Goal: Task Accomplishment & Management: Use online tool/utility

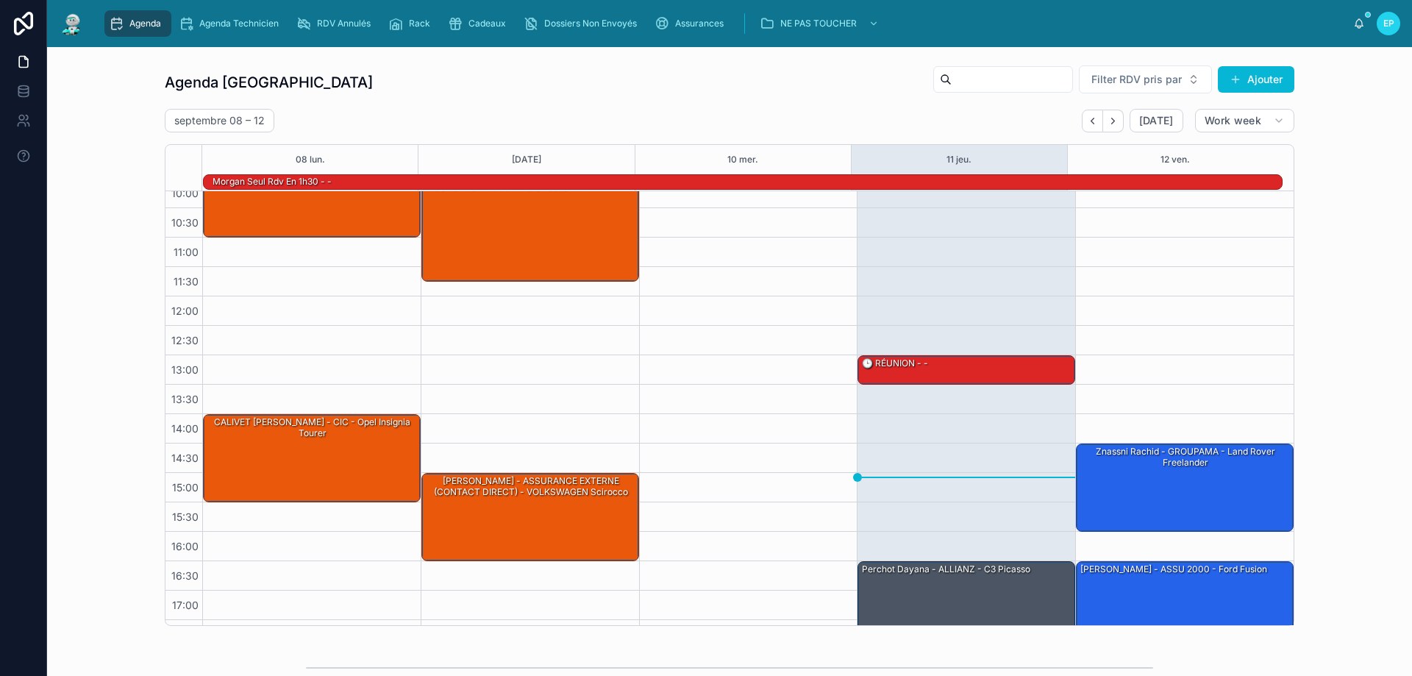
scroll to position [96, 0]
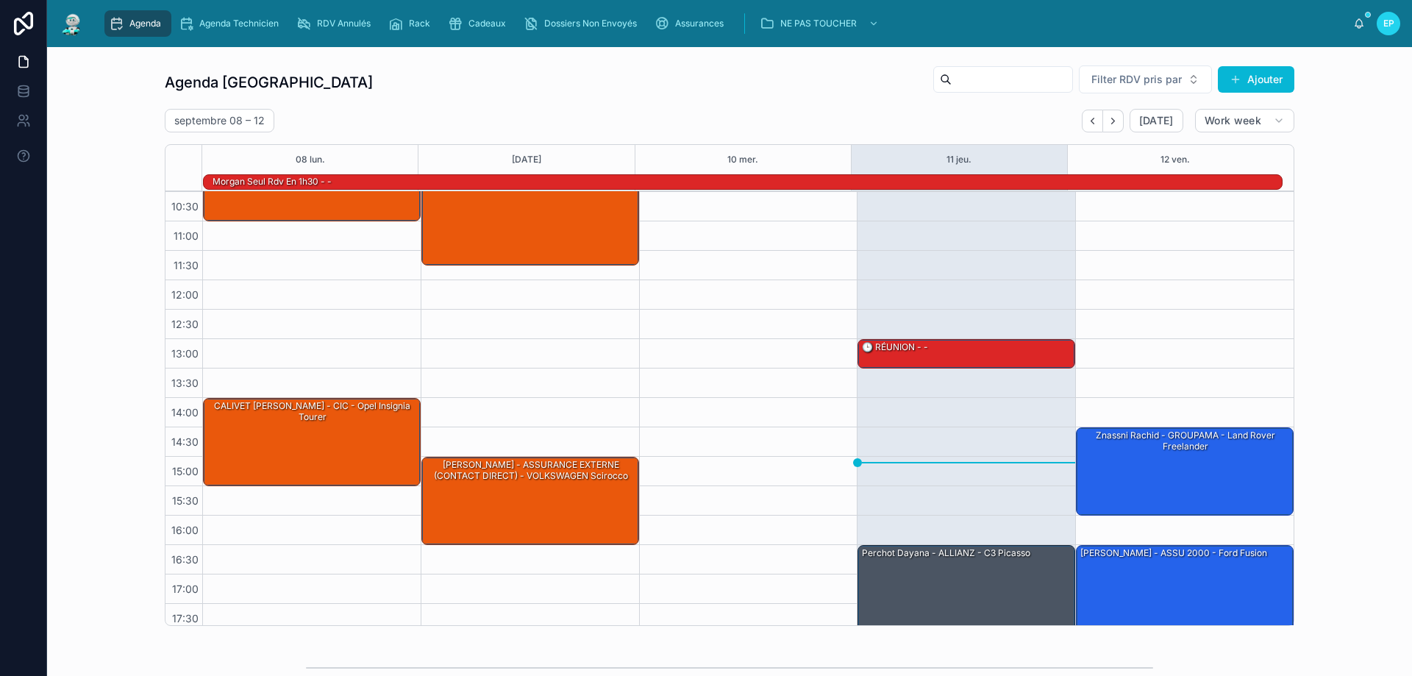
scroll to position [96, 0]
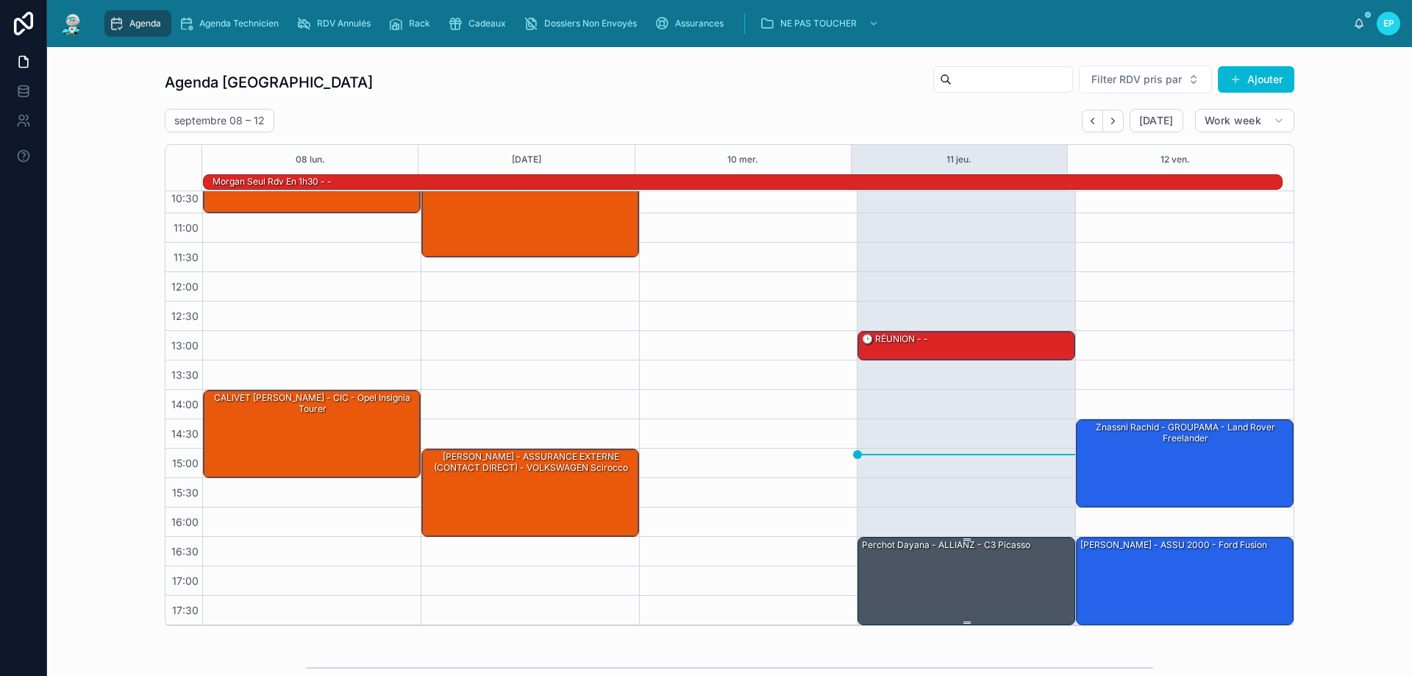
click at [959, 572] on div "Perchot Dayana - ALLIANZ - C3 Picasso" at bounding box center [966, 579] width 213 height 85
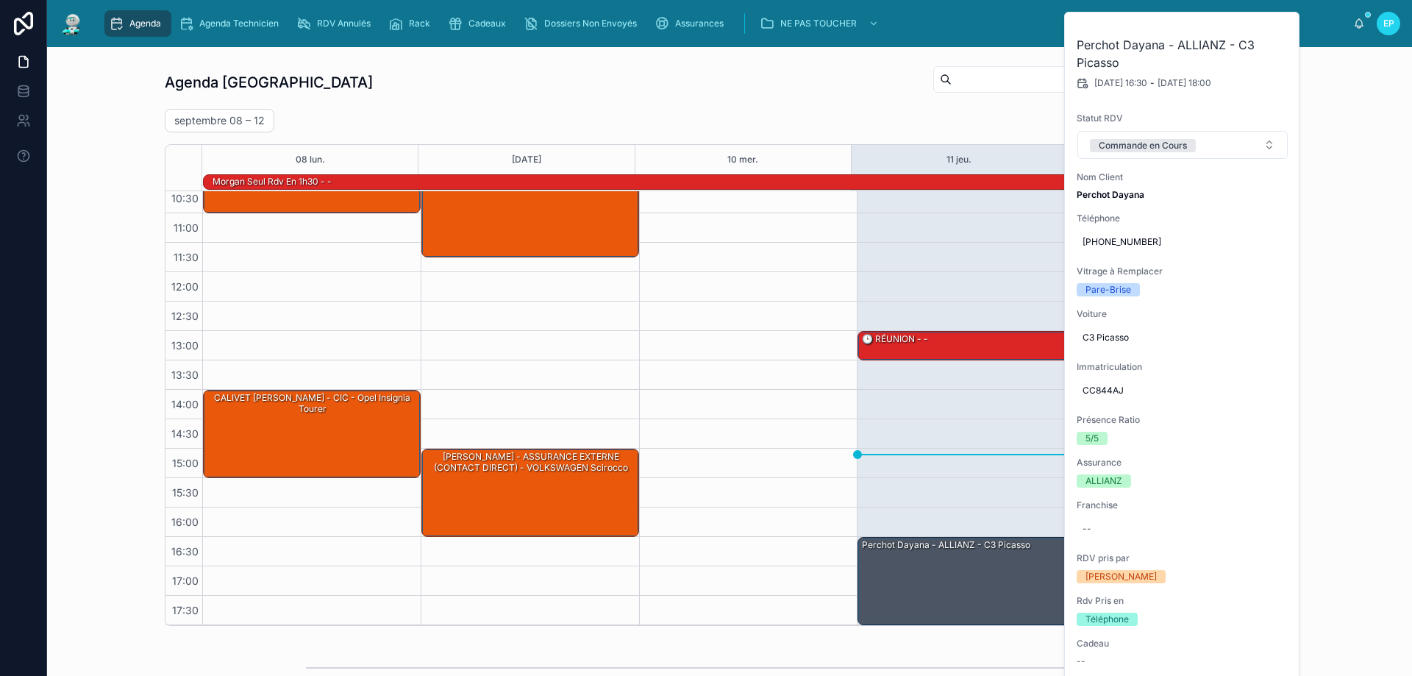
click at [1331, 180] on div "Agenda Poitiers Filter RDV pris par Ajouter [DATE] – [DATE] [DATE] Work week 08…" at bounding box center [729, 345] width 1341 height 573
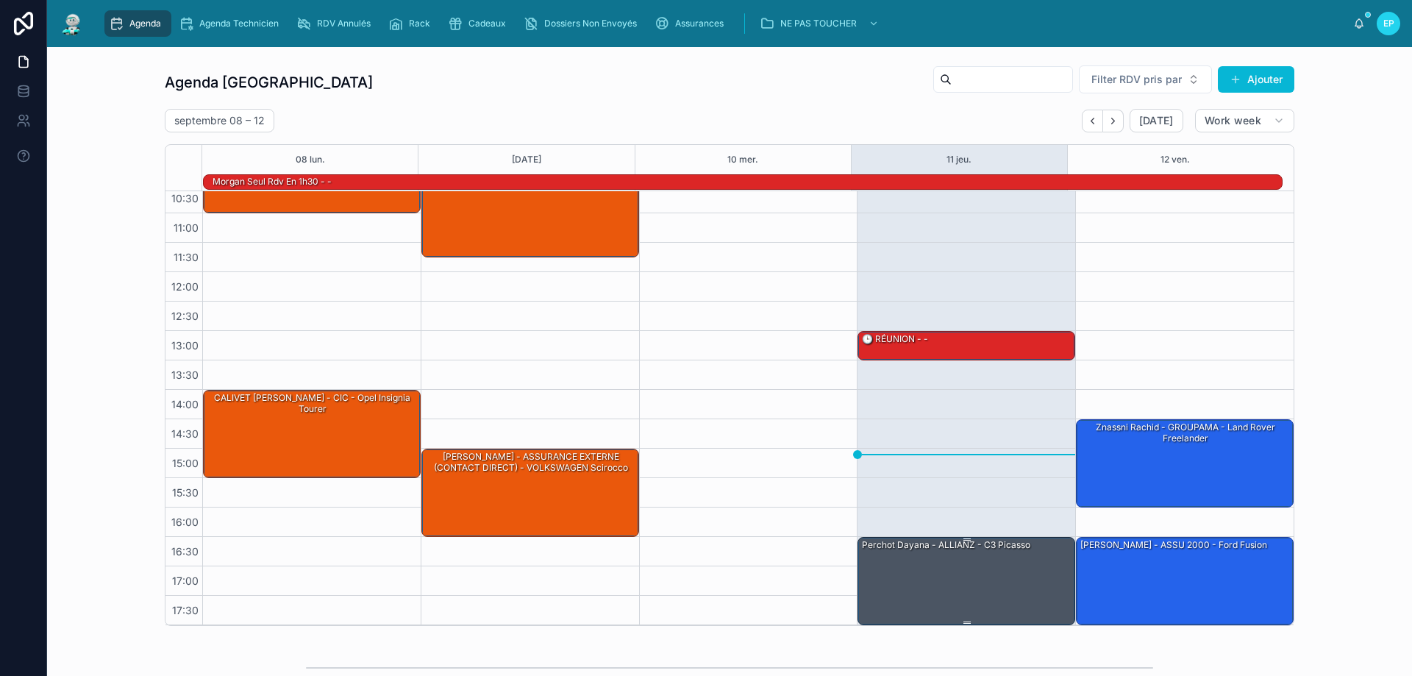
click at [979, 598] on div "Perchot Dayana - ALLIANZ - C3 Picasso" at bounding box center [966, 579] width 213 height 85
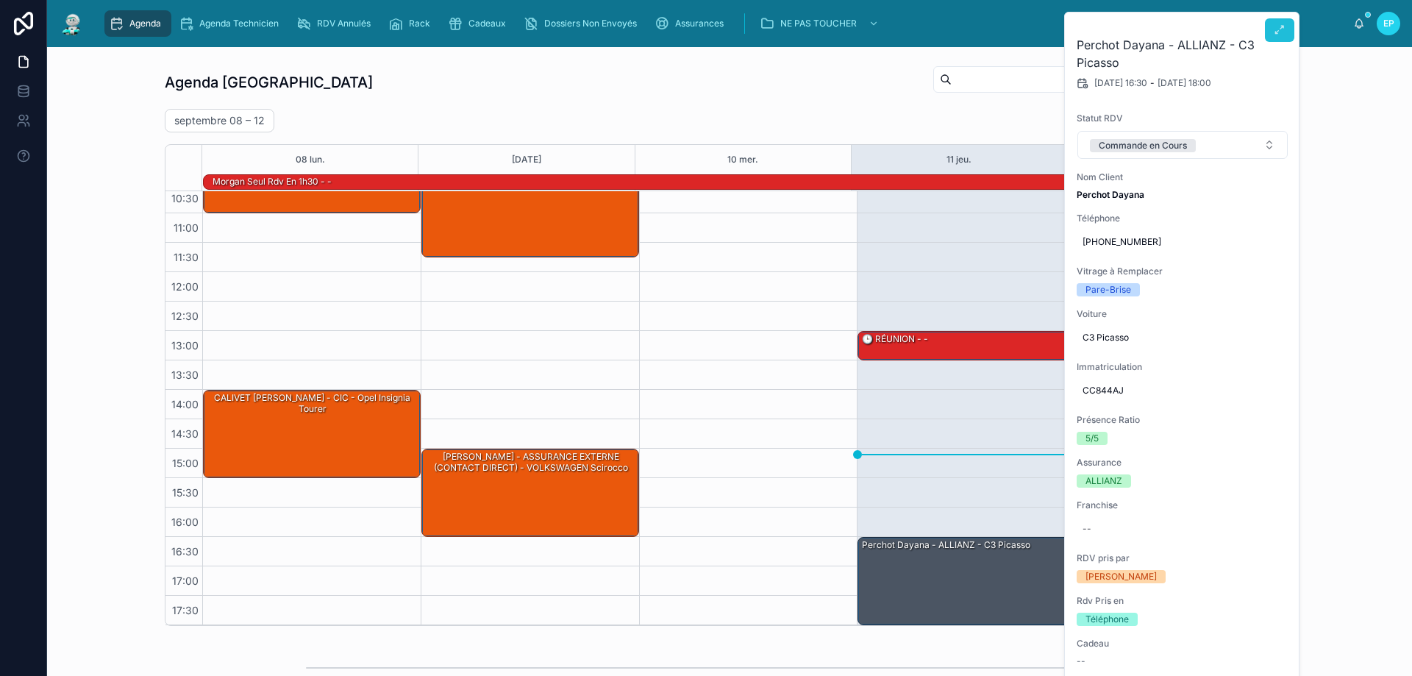
click at [1273, 29] on button at bounding box center [1279, 30] width 29 height 24
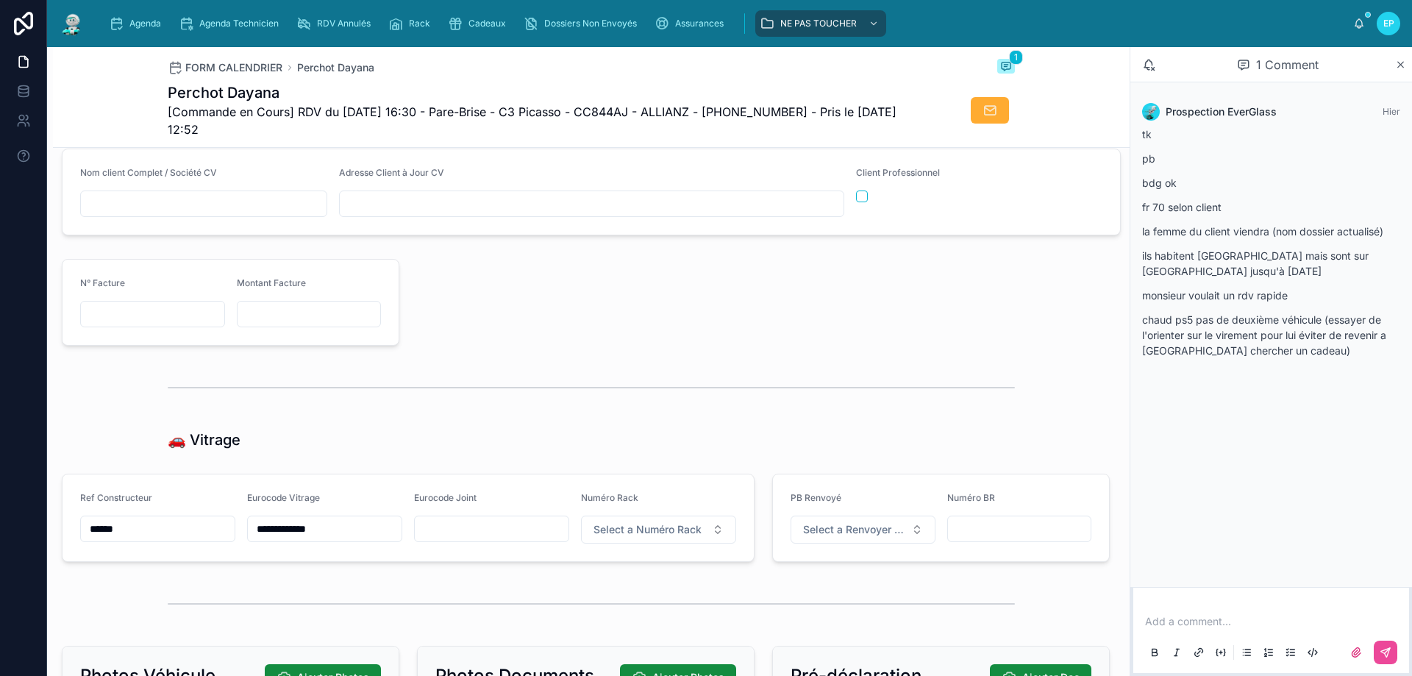
scroll to position [1765, 0]
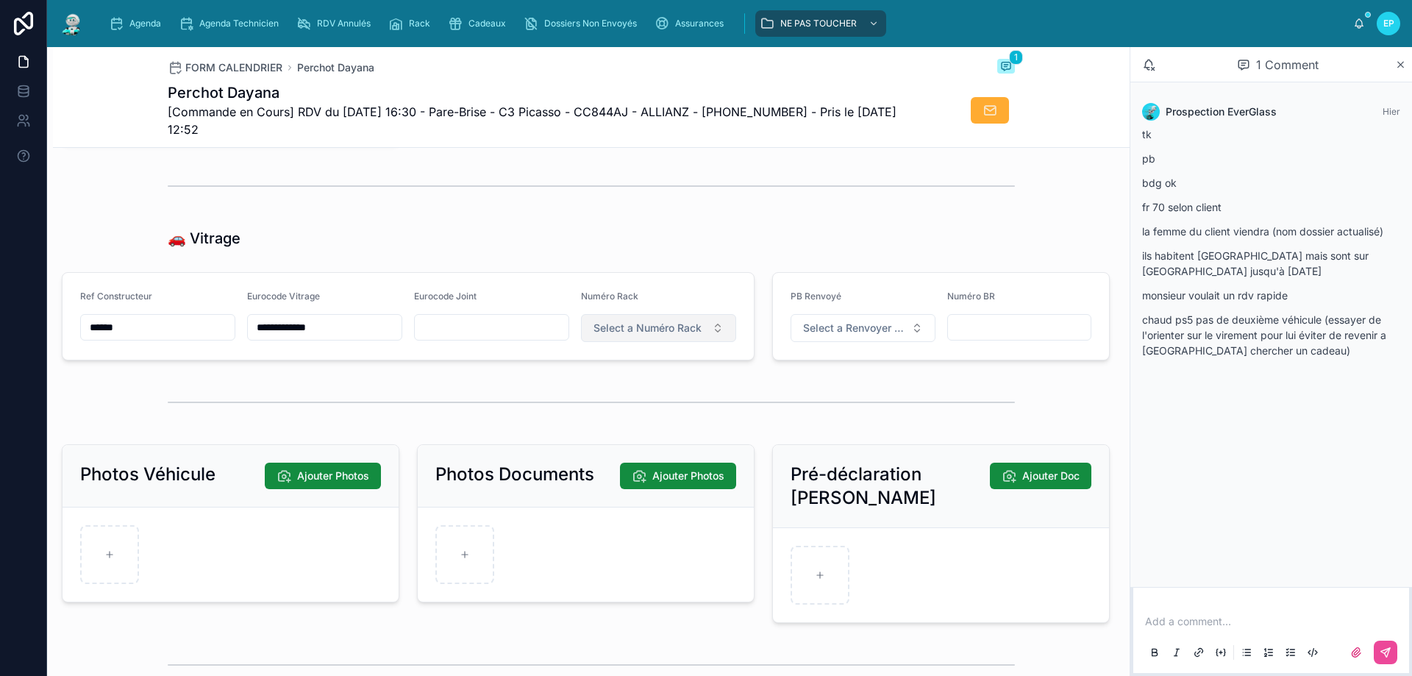
click at [721, 342] on button "Select a Numéro Rack" at bounding box center [658, 328] width 155 height 28
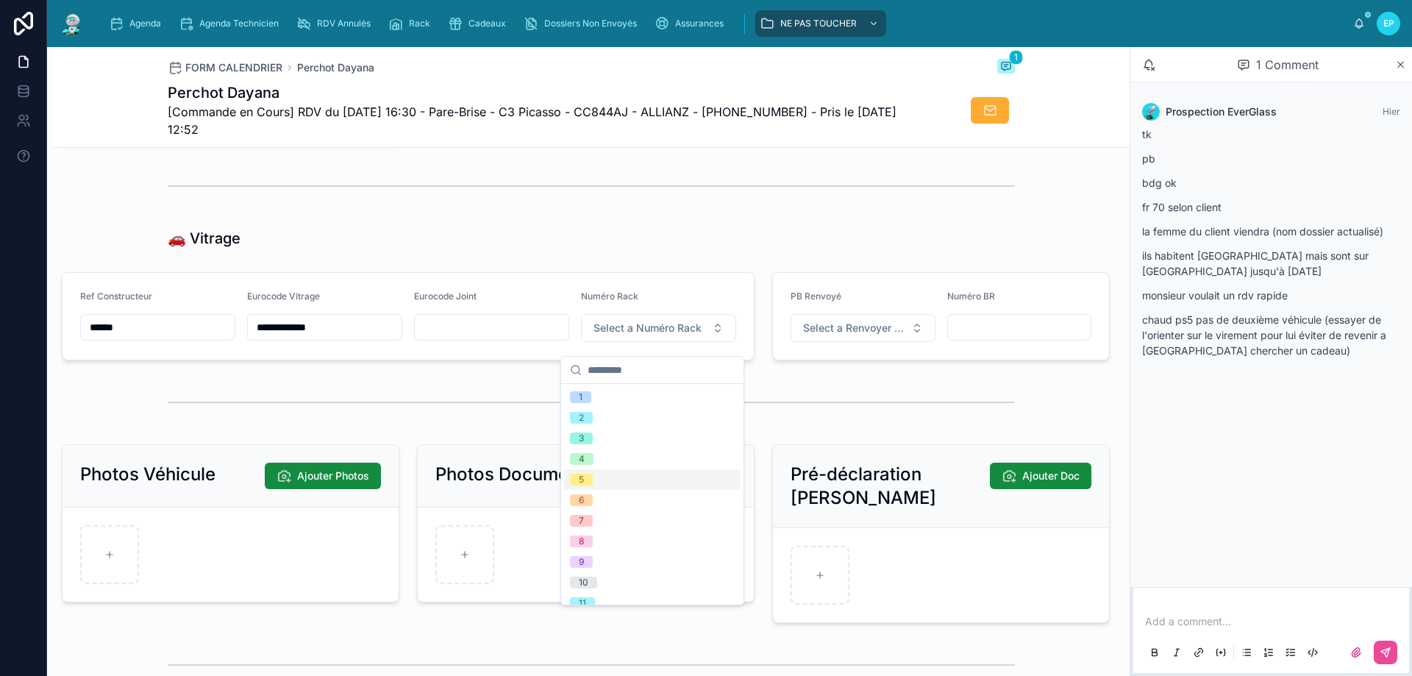
scroll to position [74, 0]
click at [608, 590] on div "14" at bounding box center [652, 591] width 176 height 21
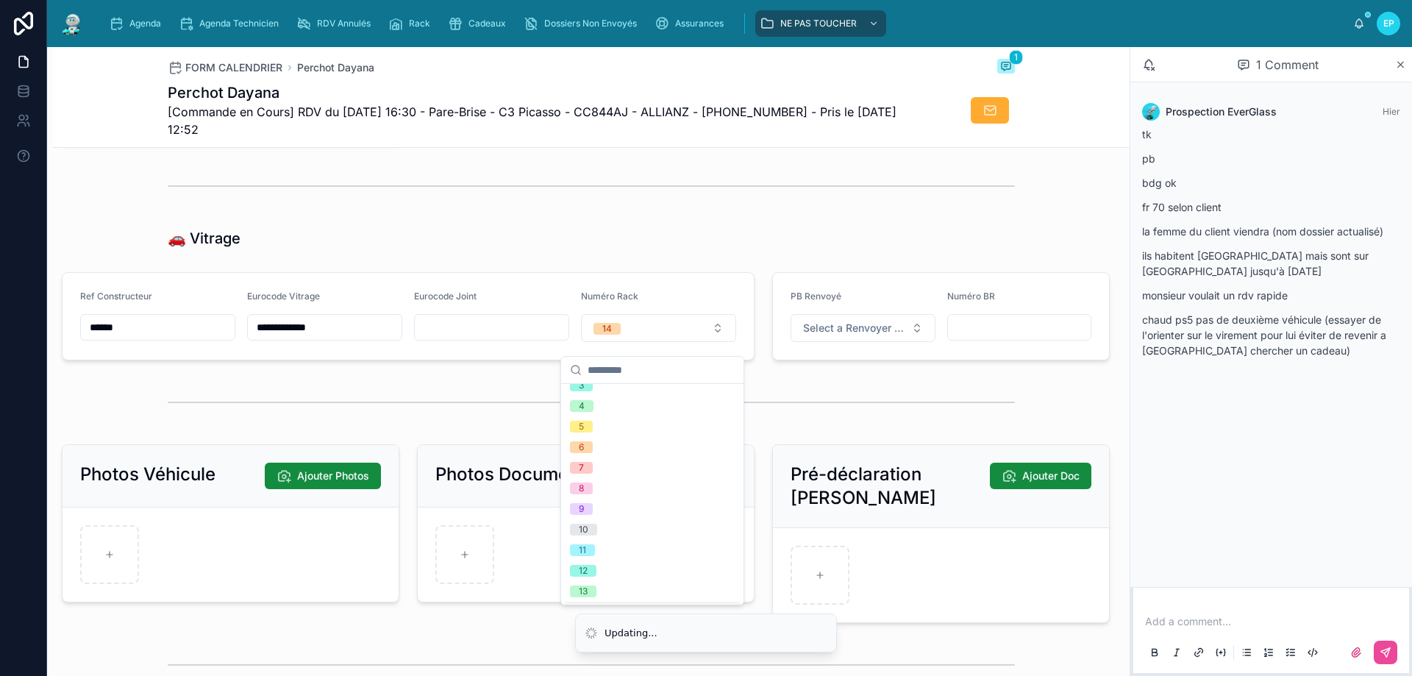
scroll to position [94, 0]
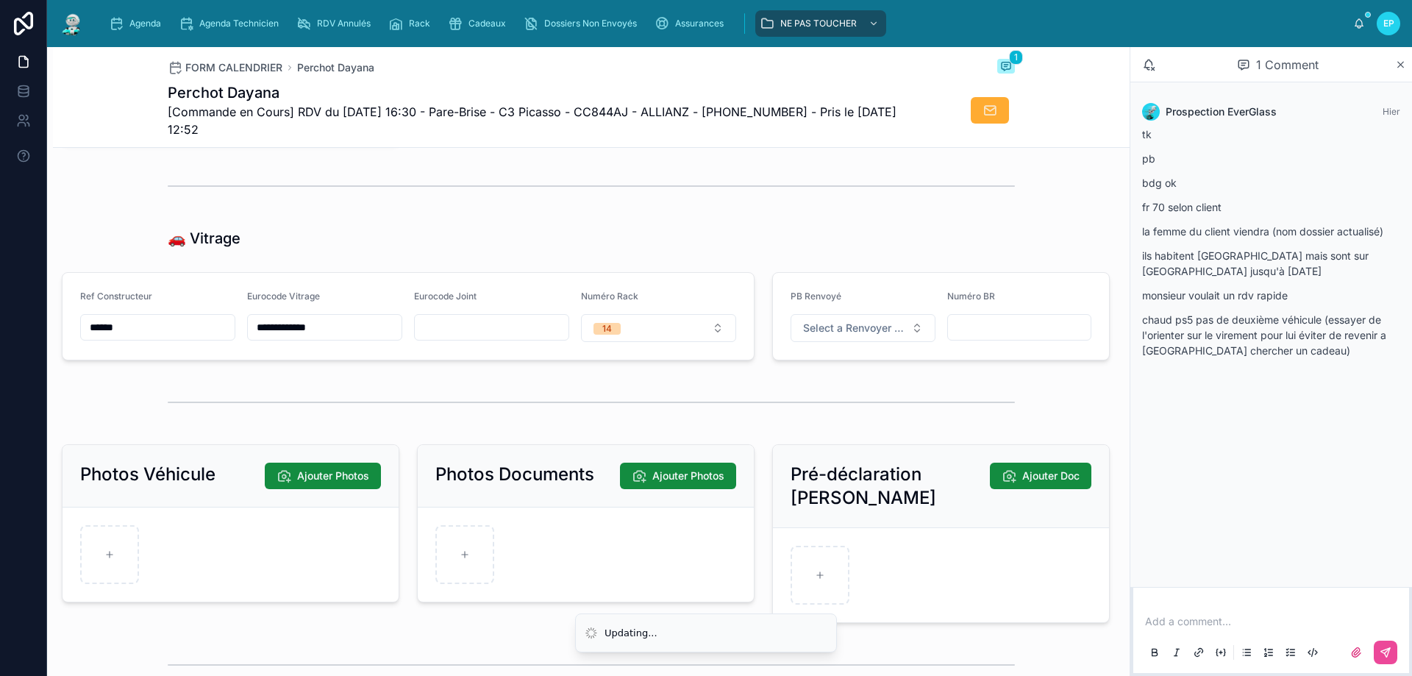
click at [983, 210] on div at bounding box center [591, 186] width 1076 height 49
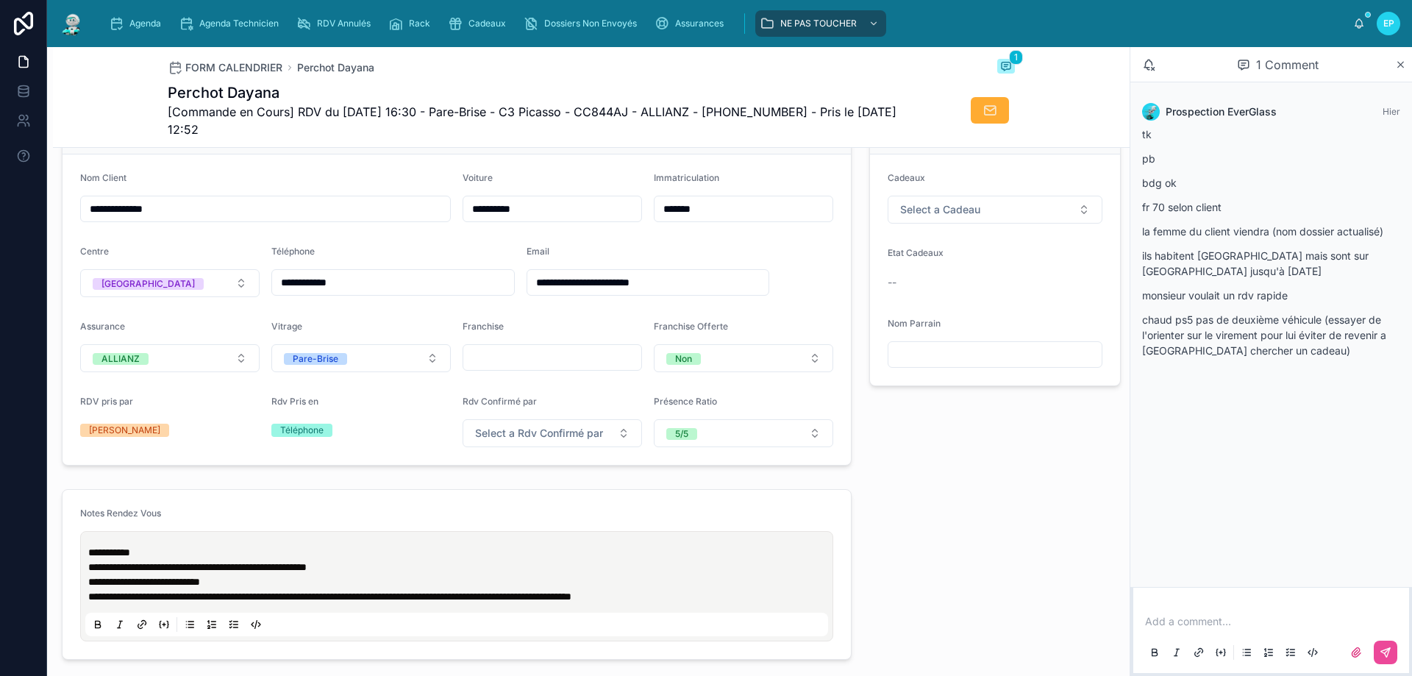
scroll to position [74, 0]
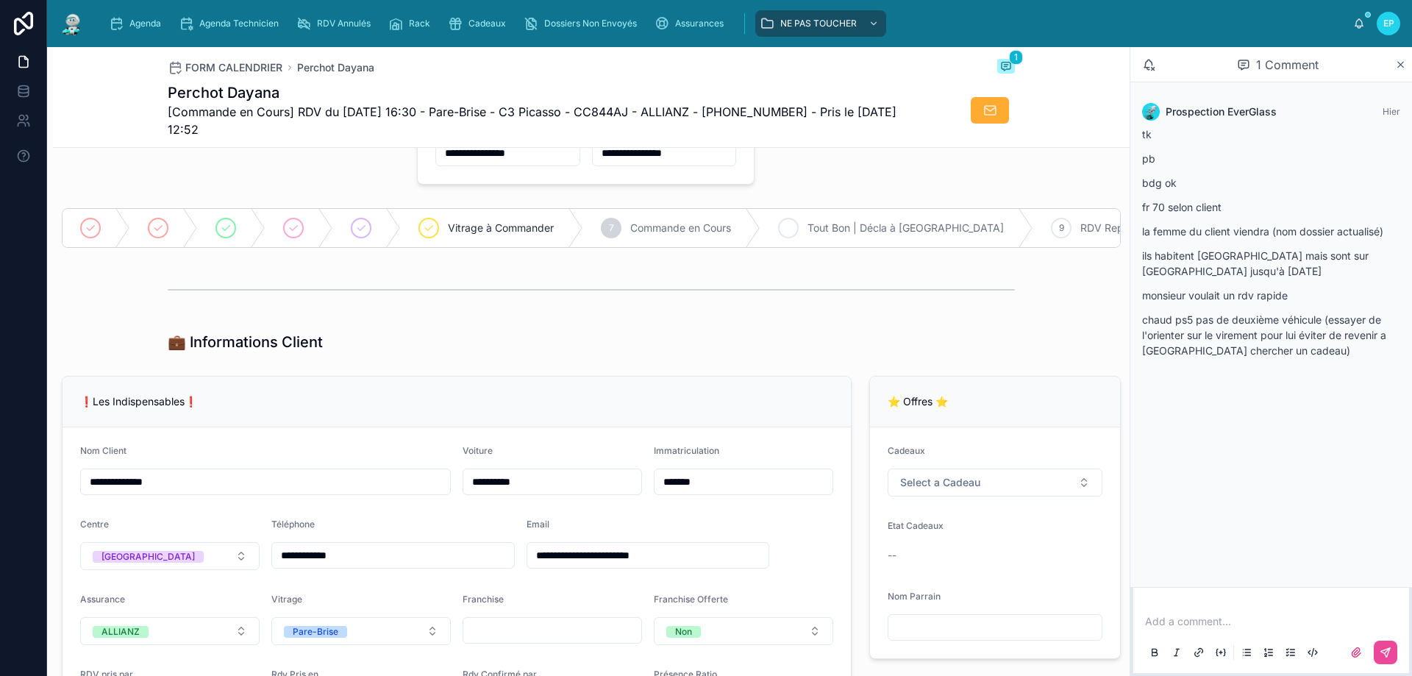
click at [870, 224] on span "Tout Bon | Décla à [GEOGRAPHIC_DATA]" at bounding box center [905, 228] width 196 height 15
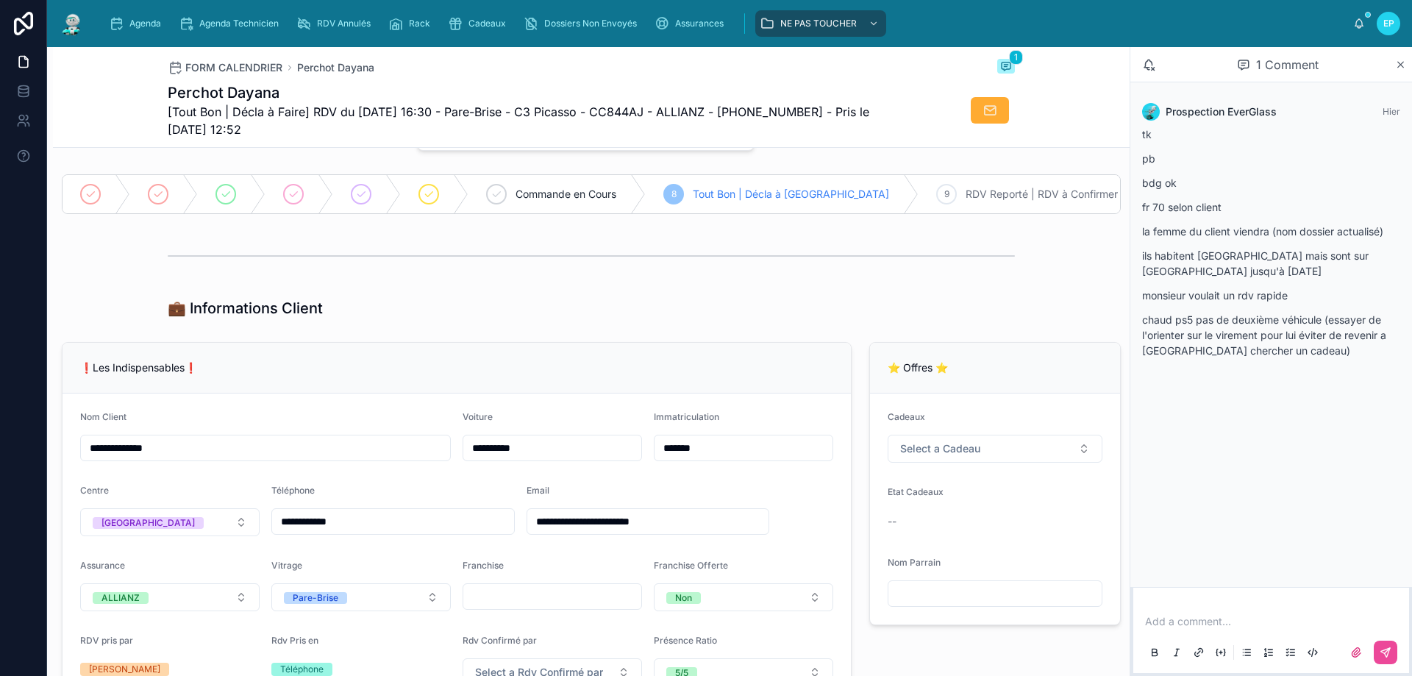
scroll to position [0, 0]
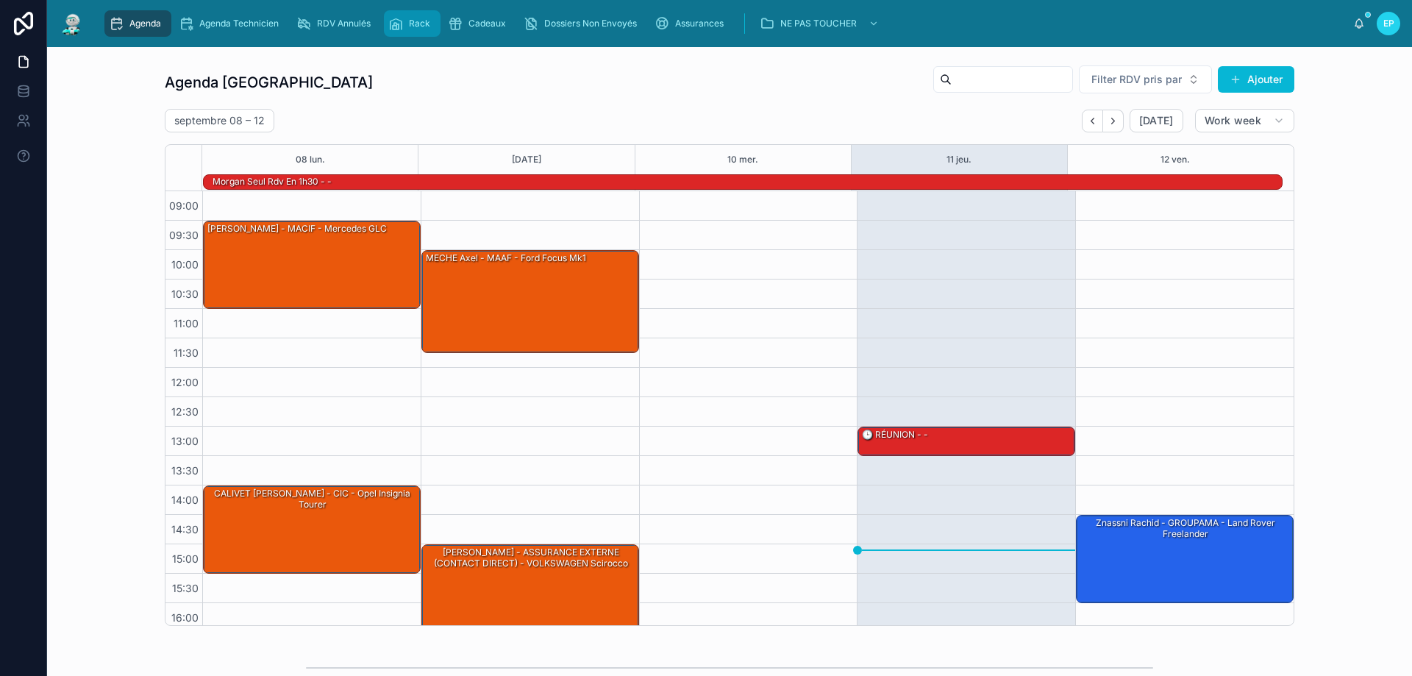
click at [423, 24] on span "Rack" at bounding box center [419, 24] width 21 height 12
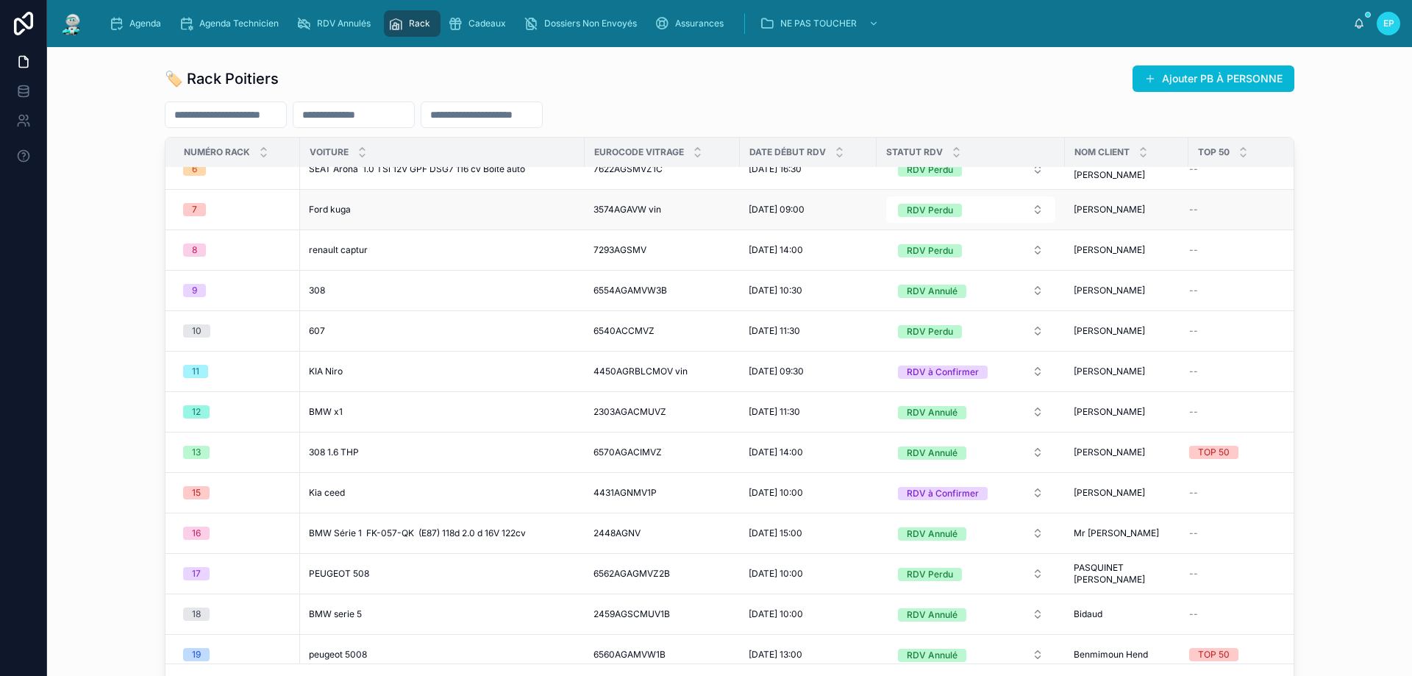
scroll to position [294, 0]
